Goal: Find specific page/section: Find specific page/section

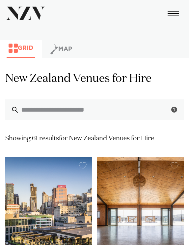
click at [164, 110] on span "button" at bounding box center [166, 109] width 7 height 7
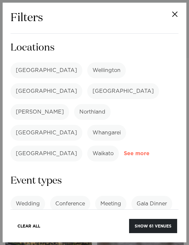
click at [124, 151] on link "See more" at bounding box center [149, 154] width 51 height 6
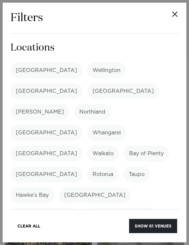
click at [99, 208] on label "[GEOGRAPHIC_DATA]" at bounding box center [121, 216] width 72 height 16
click at [49, 208] on label "Manawatū-Whanganui" at bounding box center [45, 216] width 69 height 16
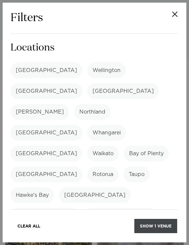
click at [156, 227] on button "Show 1 venue" at bounding box center [156, 226] width 43 height 14
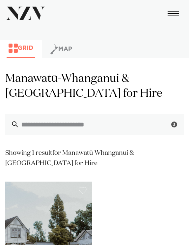
click at [164, 127] on span "button" at bounding box center [166, 124] width 7 height 7
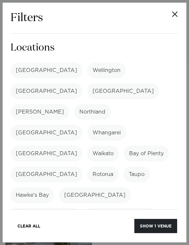
click at [50, 208] on label "Manawatū-Whanganui" at bounding box center [45, 216] width 69 height 16
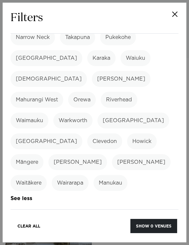
scroll to position [341, 0]
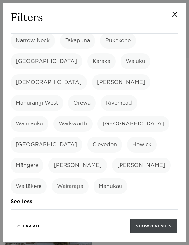
click at [145, 224] on button "Show 0 venues" at bounding box center [154, 226] width 47 height 14
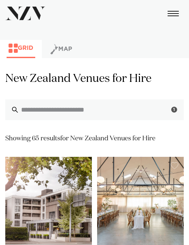
click at [166, 111] on span "button" at bounding box center [166, 109] width 7 height 7
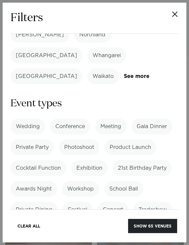
scroll to position [75, 0]
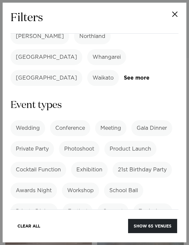
click at [107, 182] on label "School Ball" at bounding box center [123, 190] width 39 height 16
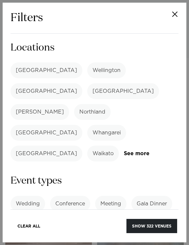
scroll to position [1, 0]
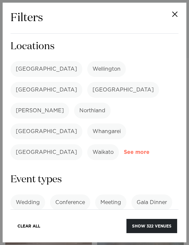
click at [124, 149] on link "See more" at bounding box center [149, 152] width 51 height 6
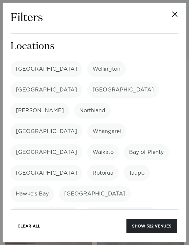
click at [98, 206] on label "[GEOGRAPHIC_DATA]" at bounding box center [121, 214] width 72 height 16
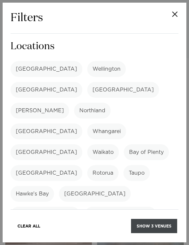
click at [151, 224] on button "Show 3 venues" at bounding box center [154, 226] width 46 height 14
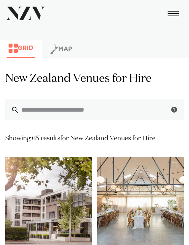
click at [166, 109] on span "button" at bounding box center [166, 109] width 7 height 7
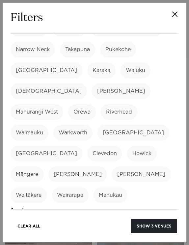
scroll to position [334, 0]
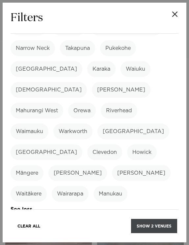
click at [149, 221] on button "Show 2 venues" at bounding box center [154, 226] width 46 height 14
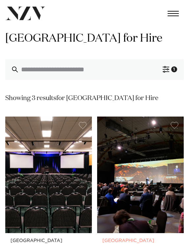
scroll to position [33, 0]
